Goal: Task Accomplishment & Management: Use online tool/utility

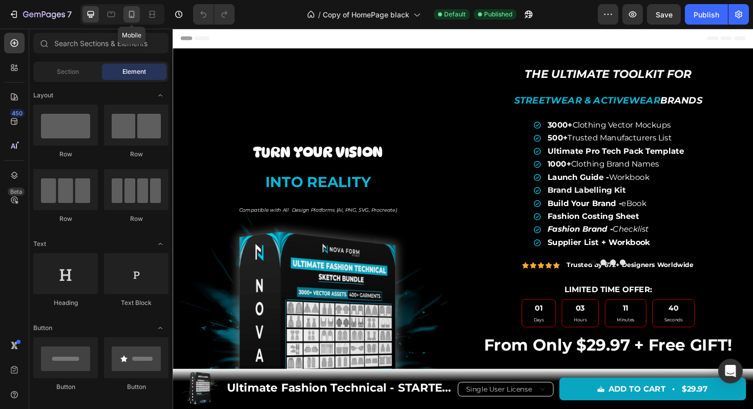
click at [135, 14] on icon at bounding box center [131, 14] width 10 height 10
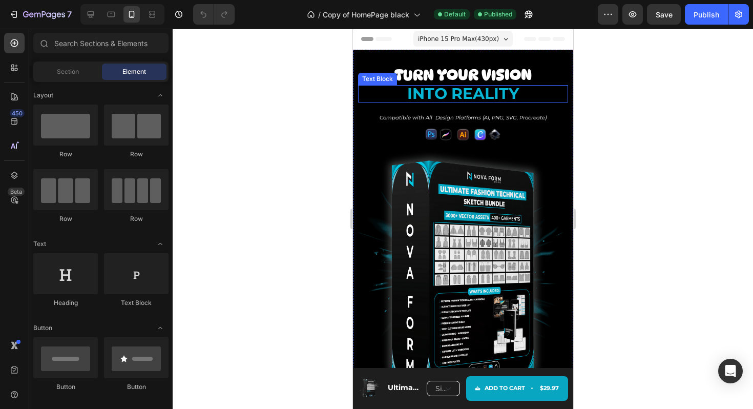
click at [501, 90] on strong "into reality" at bounding box center [463, 93] width 112 height 19
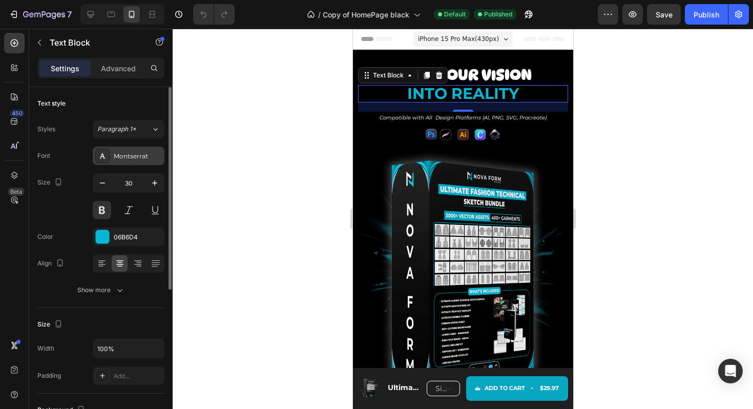
click at [137, 157] on div "Montserrat" at bounding box center [138, 156] width 48 height 9
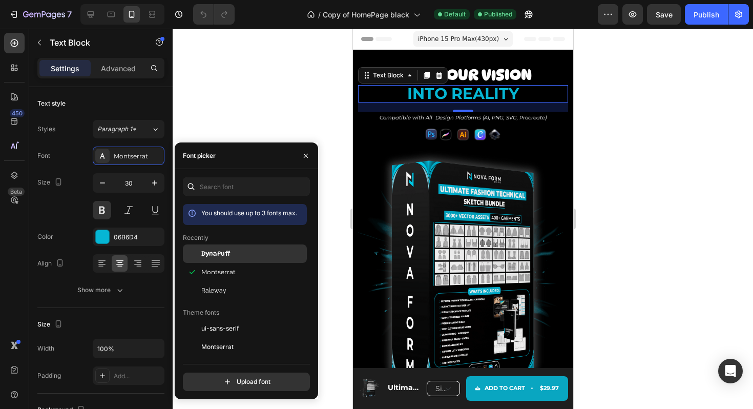
click at [226, 251] on span "DynaPuff" at bounding box center [215, 253] width 29 height 9
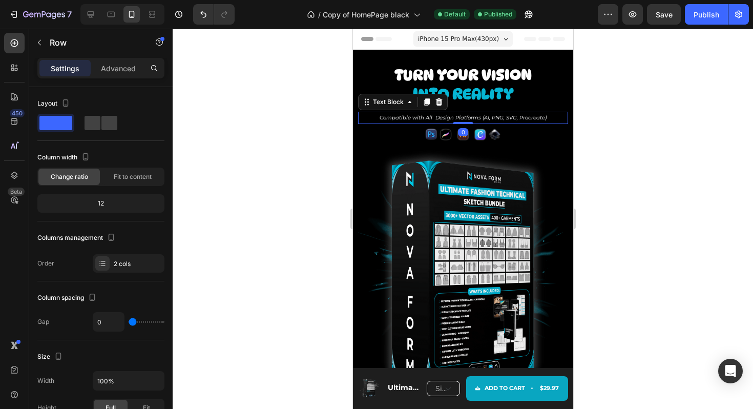
click at [515, 119] on icon "Compatible with All Design Platforms (AI, PNG, SVG, Procreate)" at bounding box center [462, 117] width 167 height 7
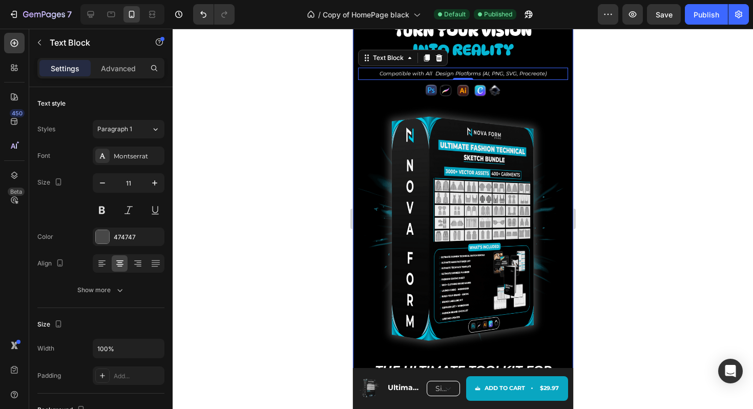
scroll to position [50, 0]
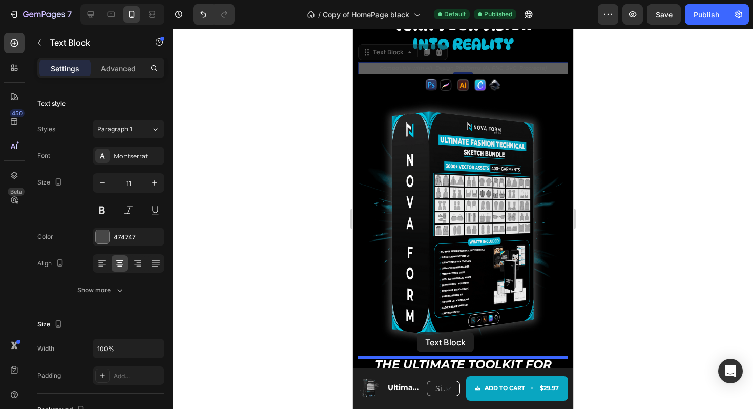
drag, startPoint x: 366, startPoint y: 53, endPoint x: 417, endPoint y: 332, distance: 283.6
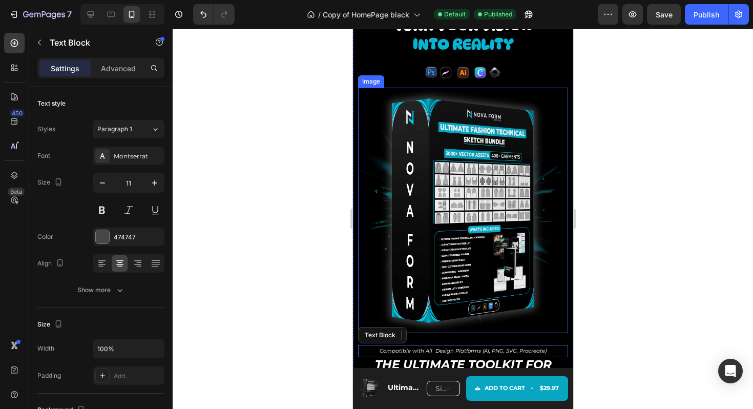
scroll to position [37, 0]
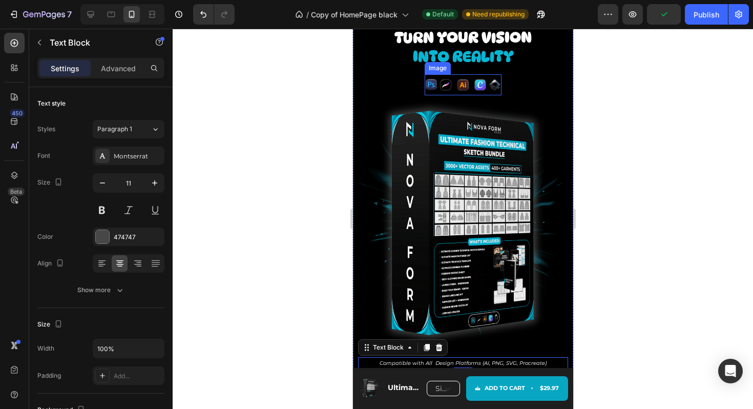
click at [430, 85] on img at bounding box center [462, 84] width 77 height 21
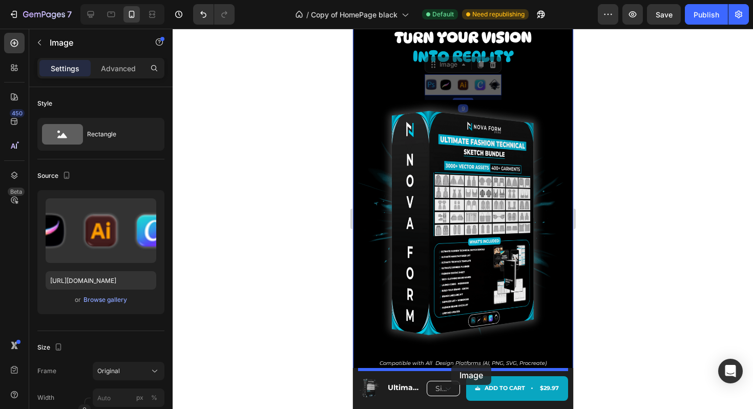
drag, startPoint x: 433, startPoint y: 66, endPoint x: 451, endPoint y: 363, distance: 297.5
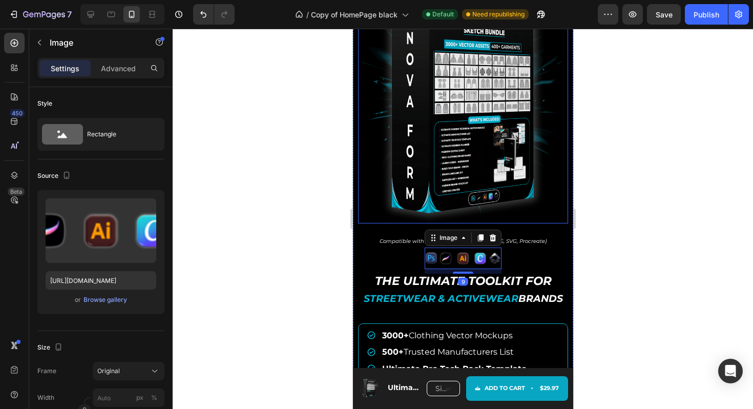
scroll to position [152, 0]
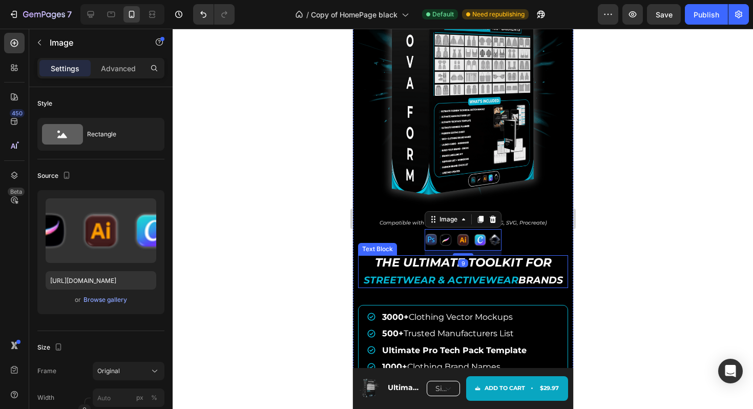
click at [500, 283] on strong "Streetwear & Activewear" at bounding box center [440, 280] width 155 height 12
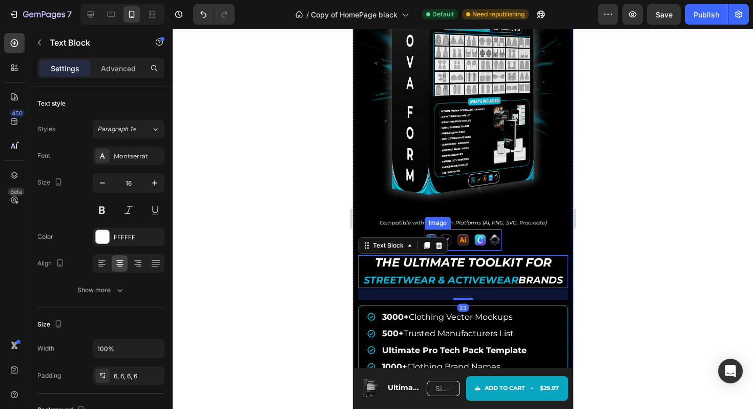
click at [499, 242] on img at bounding box center [462, 239] width 77 height 21
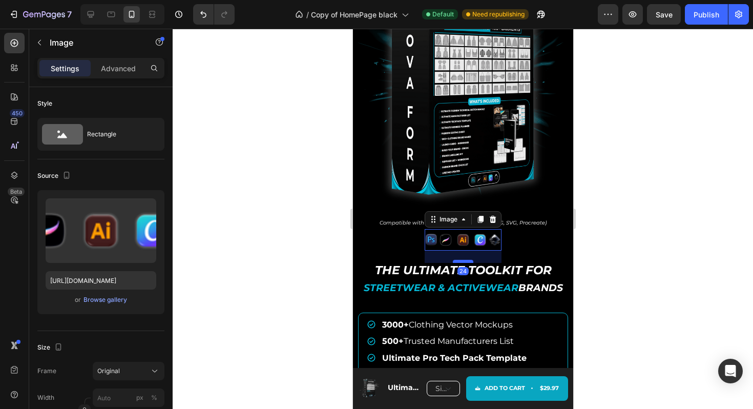
drag, startPoint x: 468, startPoint y: 254, endPoint x: 468, endPoint y: 262, distance: 7.7
click at [468, 262] on div at bounding box center [462, 261] width 20 height 3
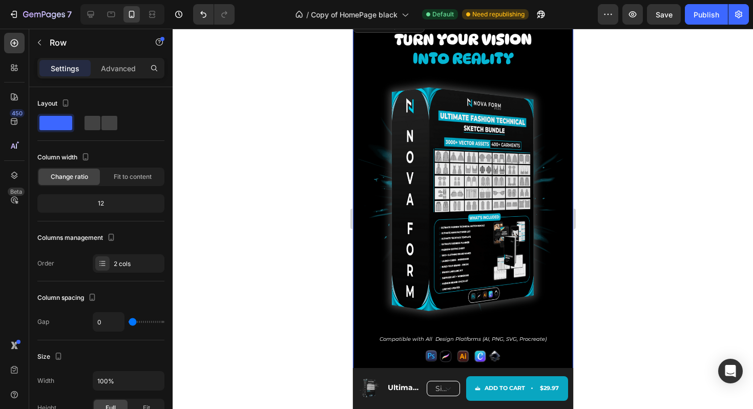
scroll to position [43, 0]
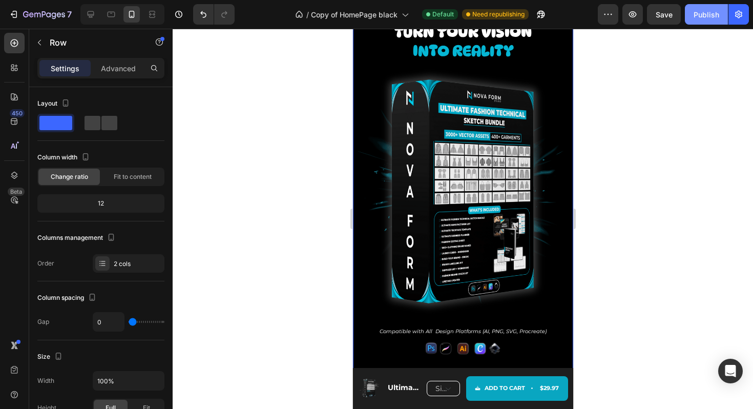
click at [699, 18] on div "Publish" at bounding box center [706, 14] width 26 height 11
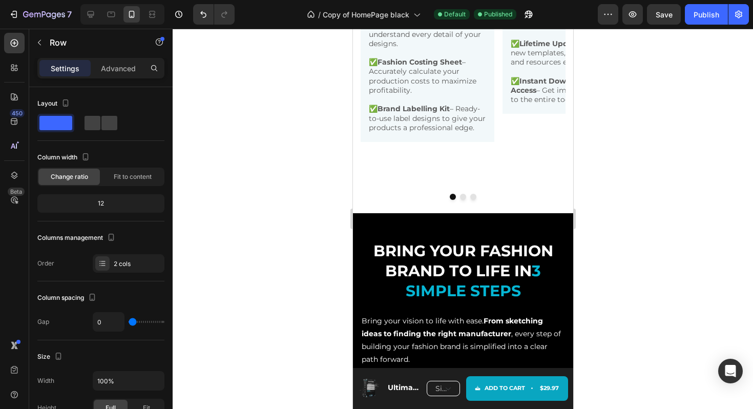
scroll to position [2349, 0]
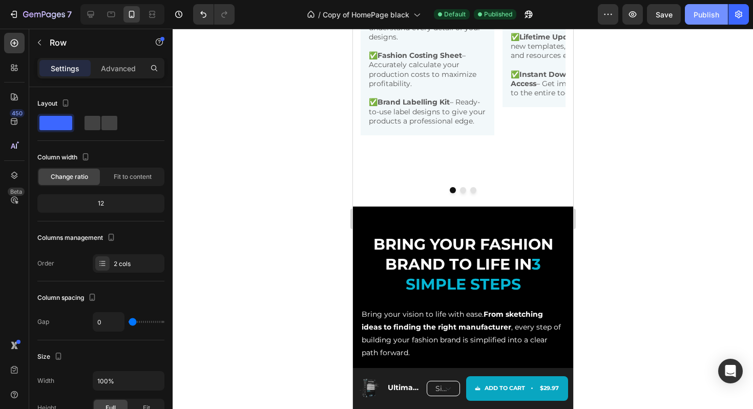
click at [704, 23] on button "Publish" at bounding box center [706, 14] width 43 height 20
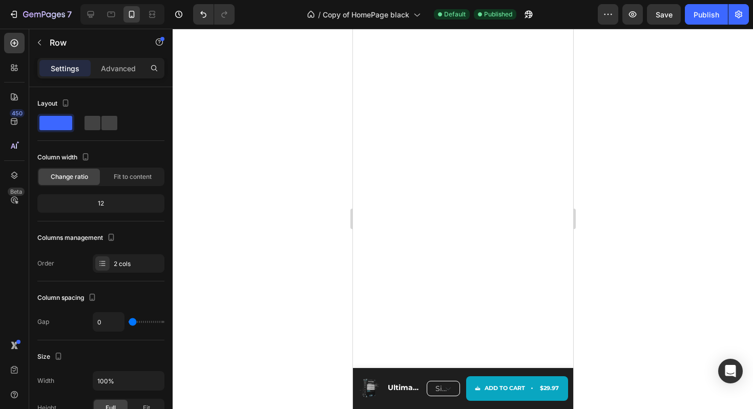
scroll to position [1324, 0]
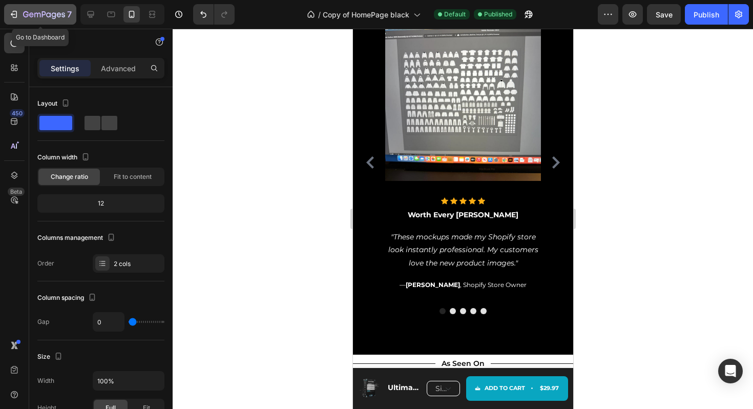
click at [50, 13] on icon "button" at bounding box center [48, 14] width 5 height 5
